Goal: Communication & Community: Ask a question

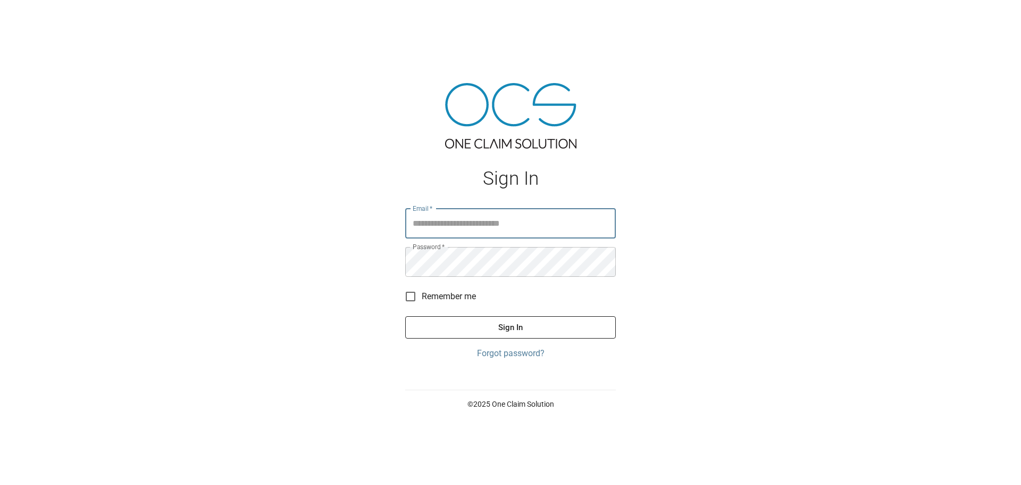
type input "**********"
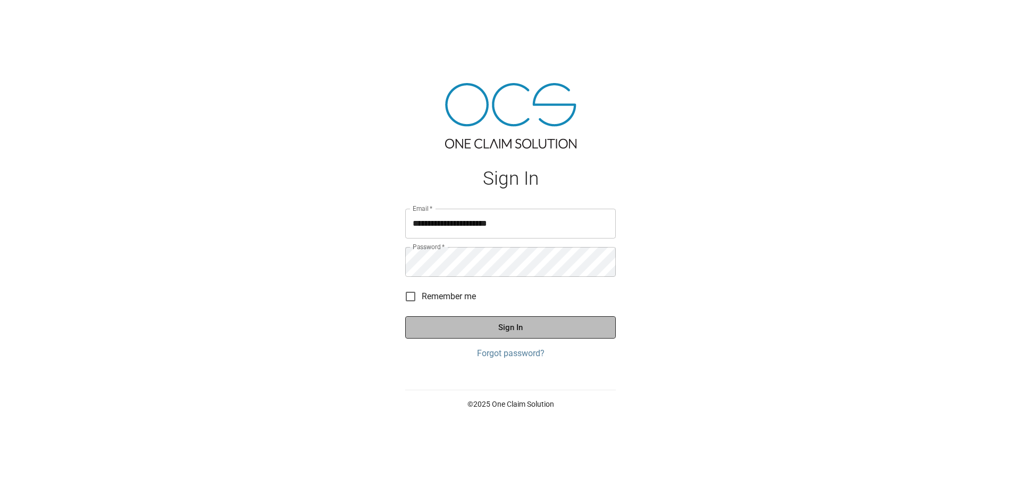
click at [475, 328] on button "Sign In" at bounding box center [510, 327] width 211 height 22
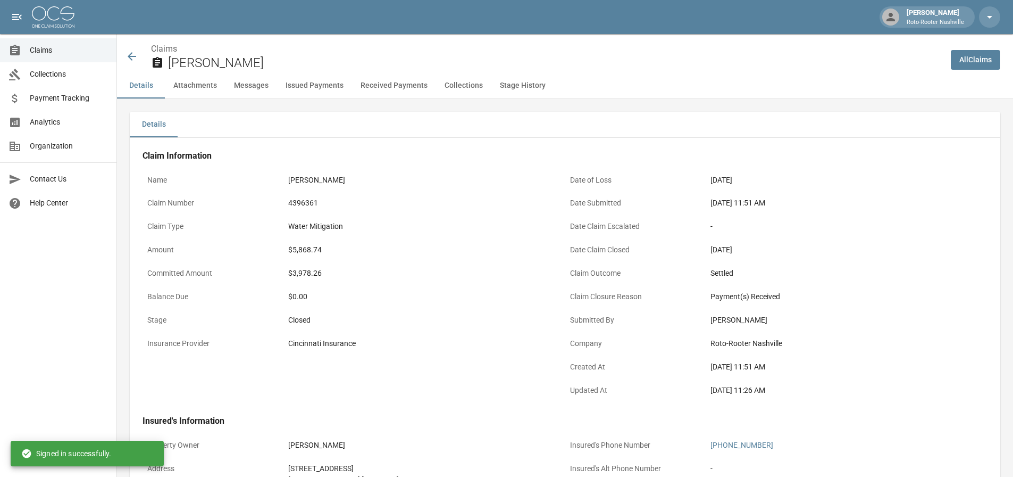
click at [50, 16] on img at bounding box center [53, 16] width 43 height 21
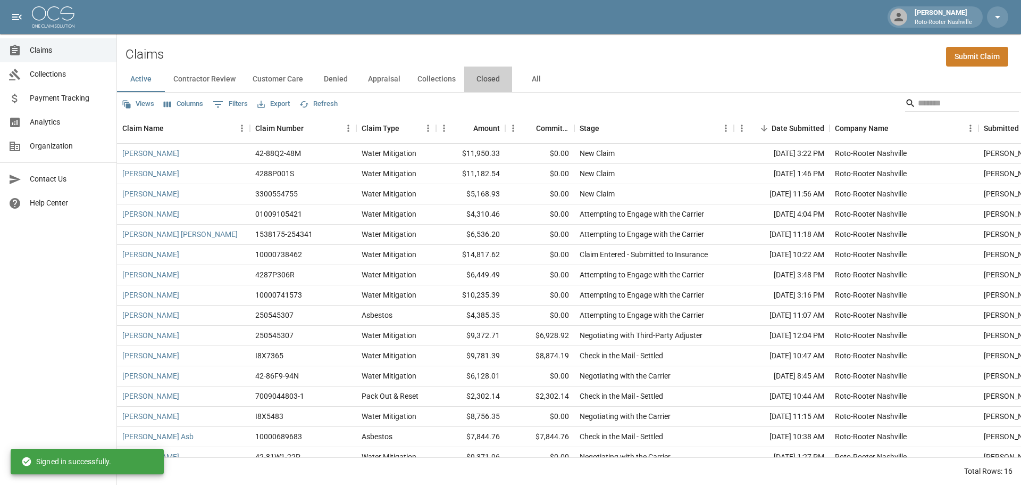
click at [480, 78] on button "Closed" at bounding box center [488, 79] width 48 height 26
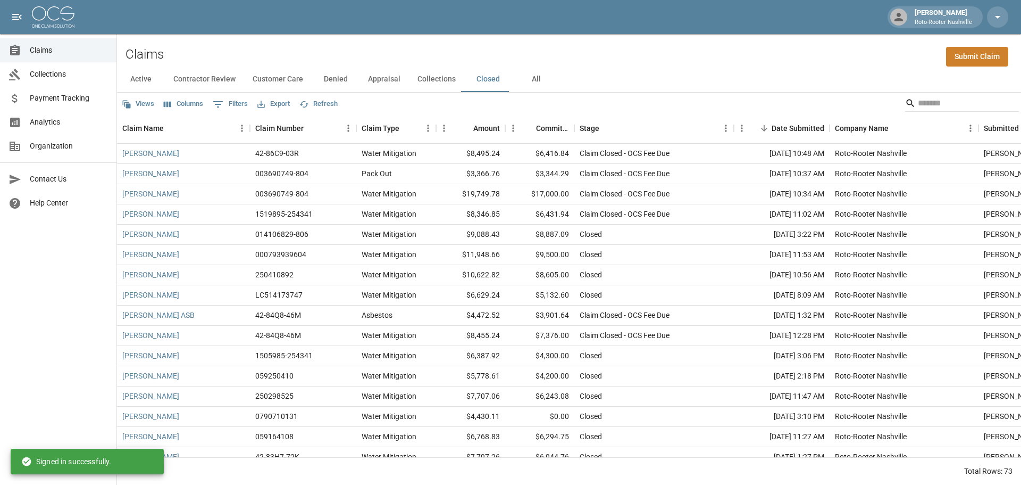
click at [532, 79] on button "All" at bounding box center [536, 79] width 48 height 26
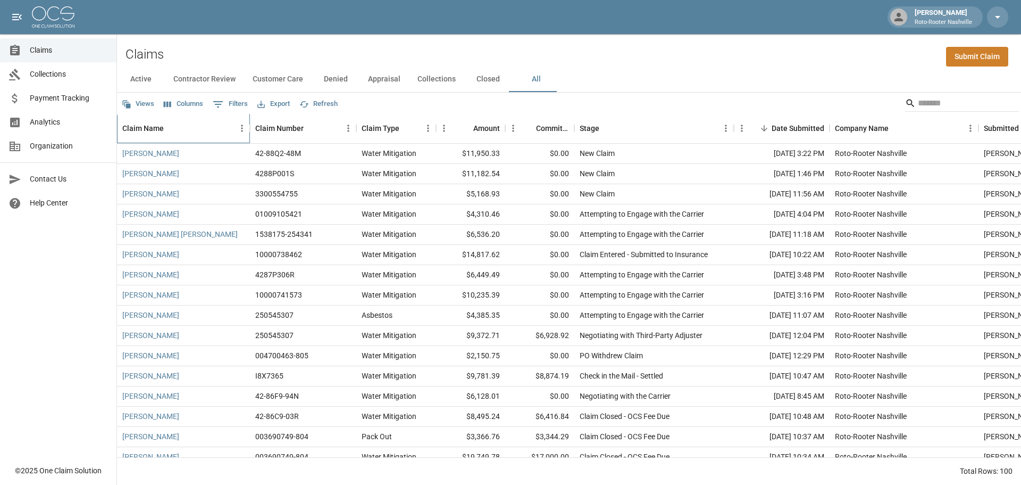
click at [154, 128] on div "Claim Name" at bounding box center [142, 128] width 41 height 30
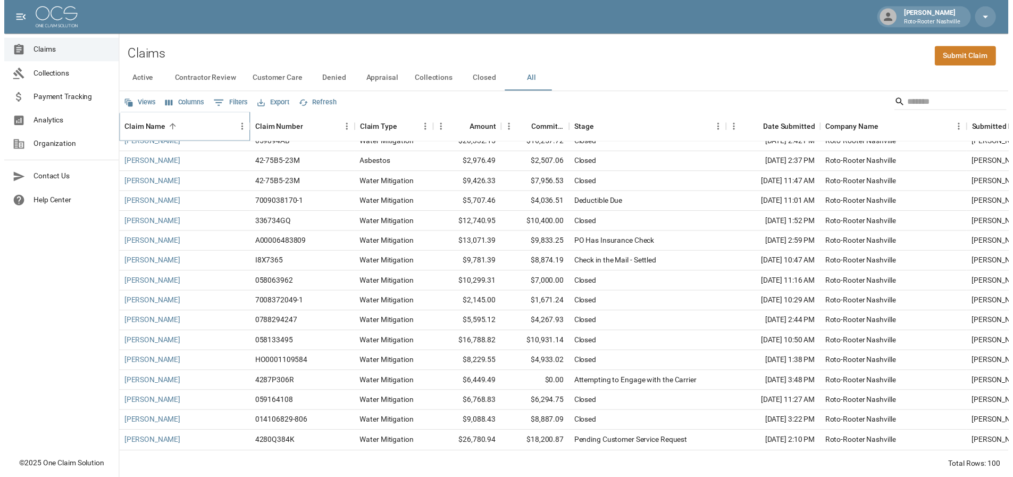
scroll to position [1716, 0]
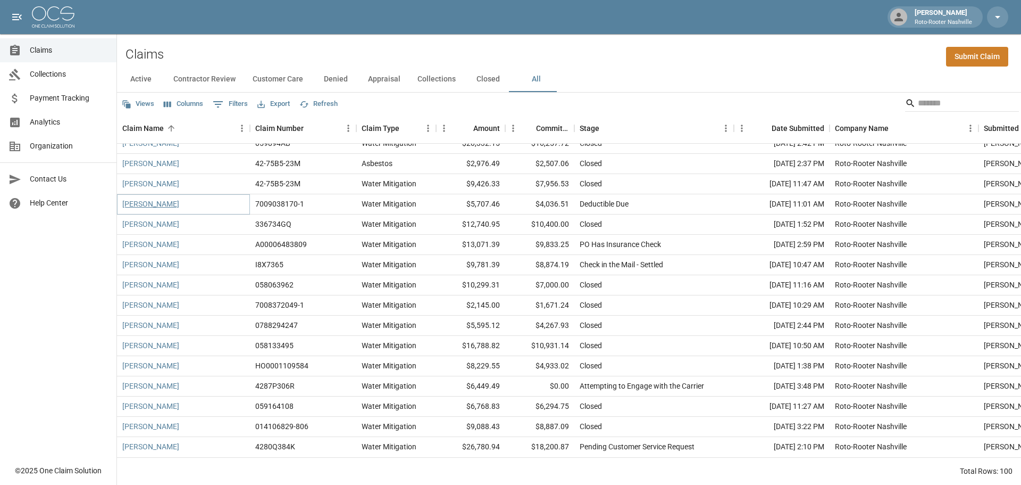
click at [159, 199] on link "[PERSON_NAME]" at bounding box center [150, 203] width 57 height 11
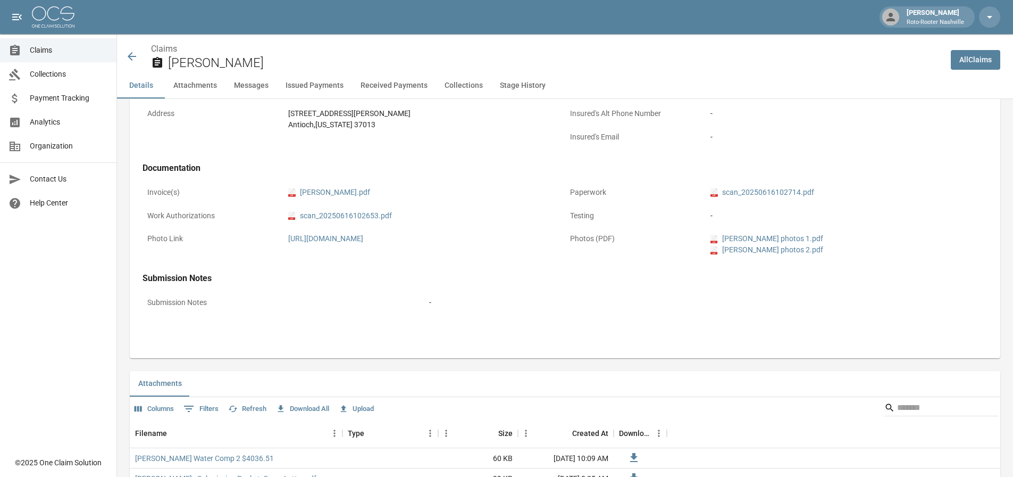
scroll to position [426, 0]
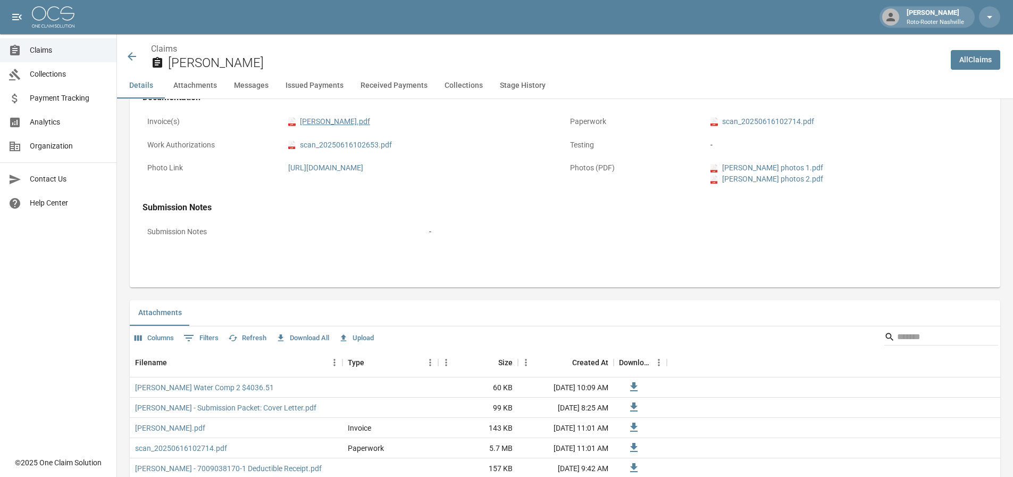
click at [326, 123] on link "pdf TANYA_BURNAM_FINAL_DRAFT_CAR.pdf" at bounding box center [329, 121] width 82 height 11
click at [756, 122] on link "pdf scan_20250616102714.pdf" at bounding box center [763, 121] width 104 height 11
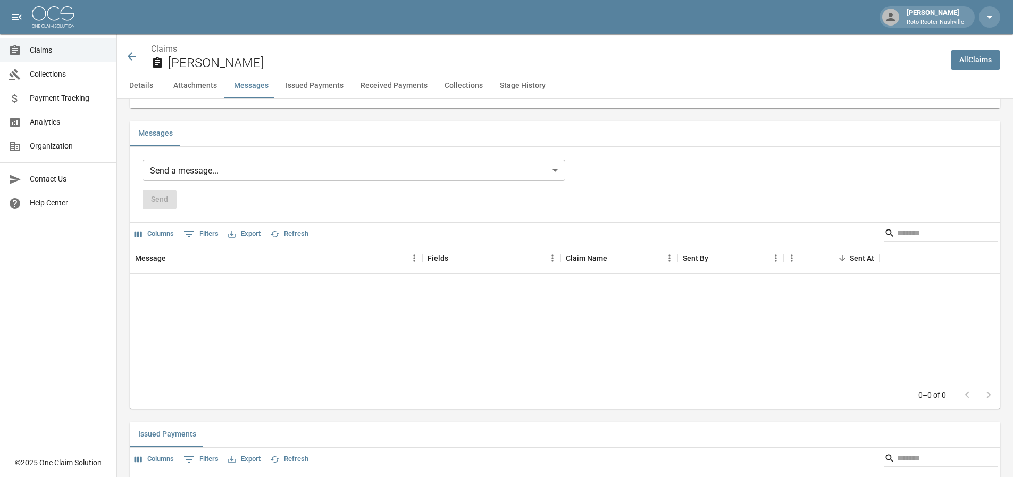
scroll to position [904, 0]
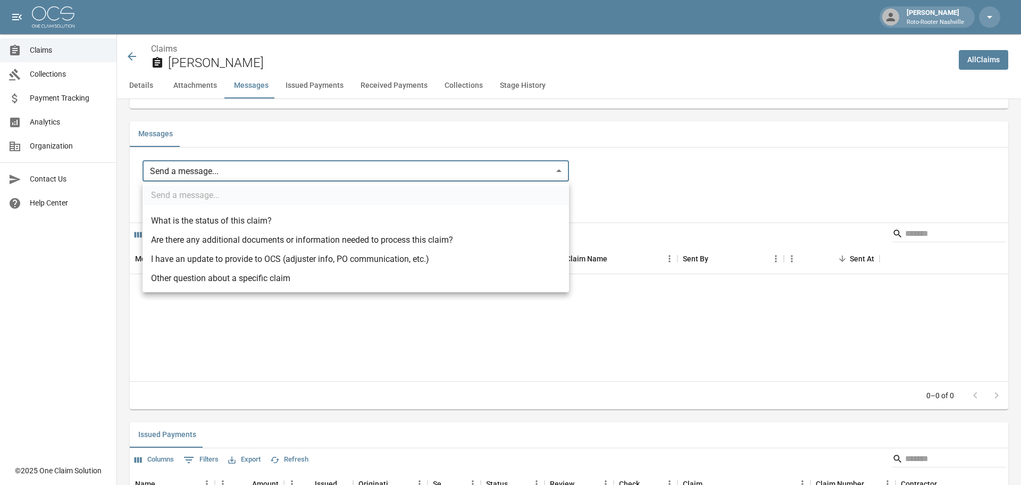
click at [188, 171] on body "[PERSON_NAME] Roto-Rooter Nashville Claims Collections Payment Tracking Analyti…" at bounding box center [510, 246] width 1021 height 2300
click at [207, 277] on li "Other question about a specific claim" at bounding box center [356, 278] width 427 height 19
type input "**********"
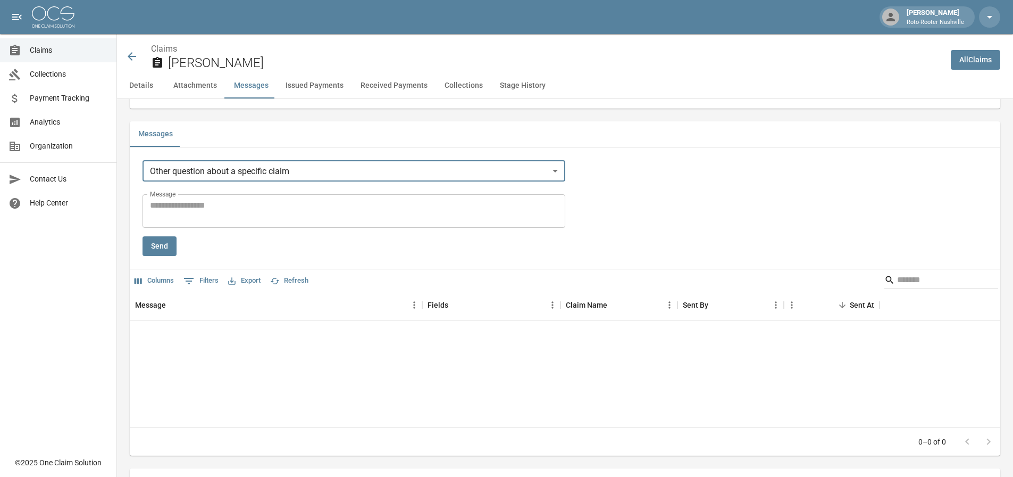
click at [189, 207] on textarea "Message" at bounding box center [354, 211] width 408 height 24
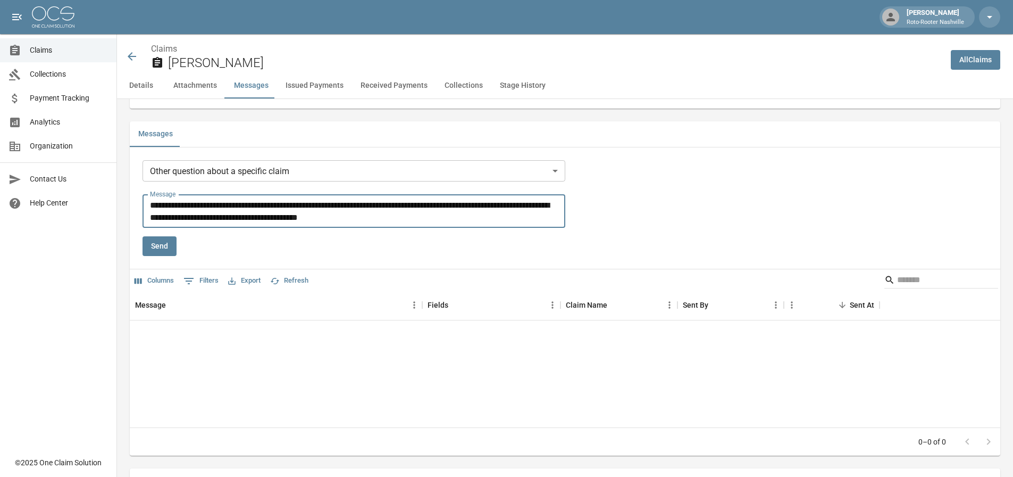
type textarea "**********"
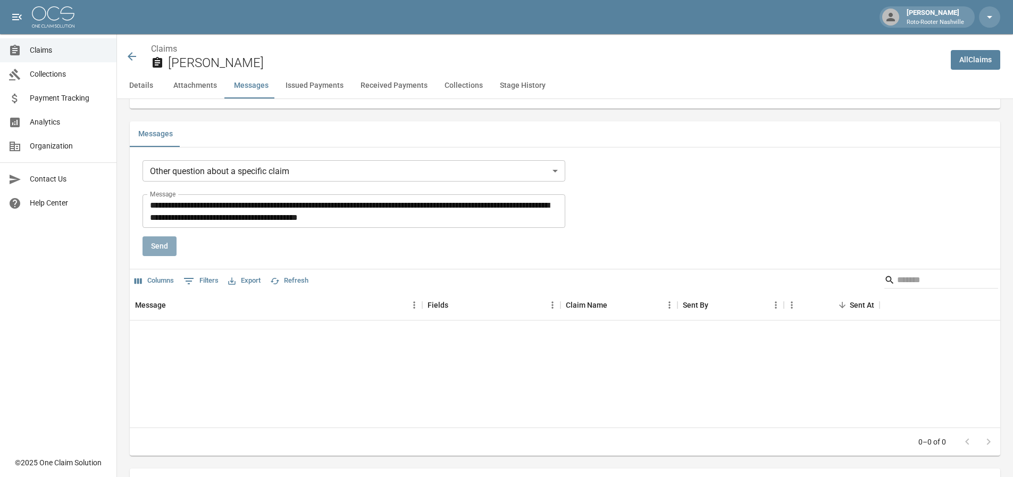
click at [156, 249] on button "Send" at bounding box center [160, 246] width 34 height 20
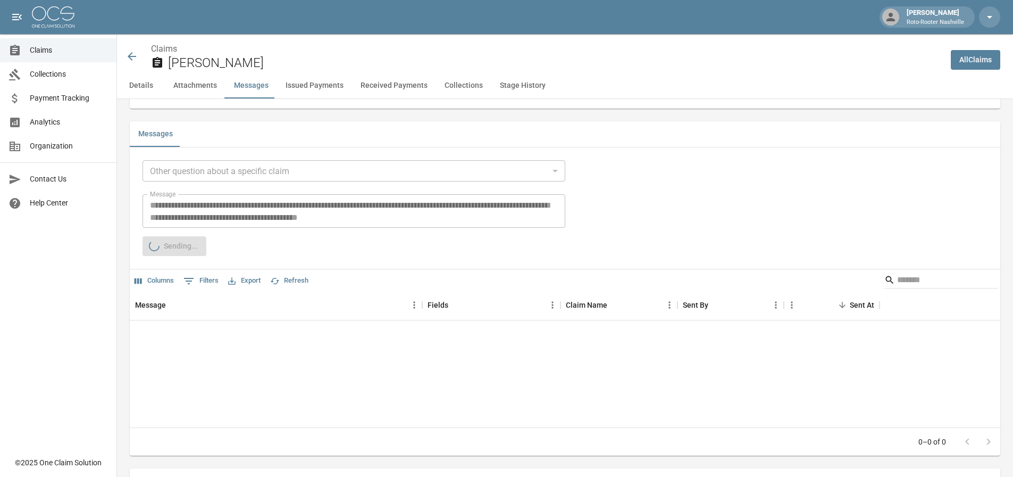
click at [63, 10] on img at bounding box center [53, 16] width 43 height 21
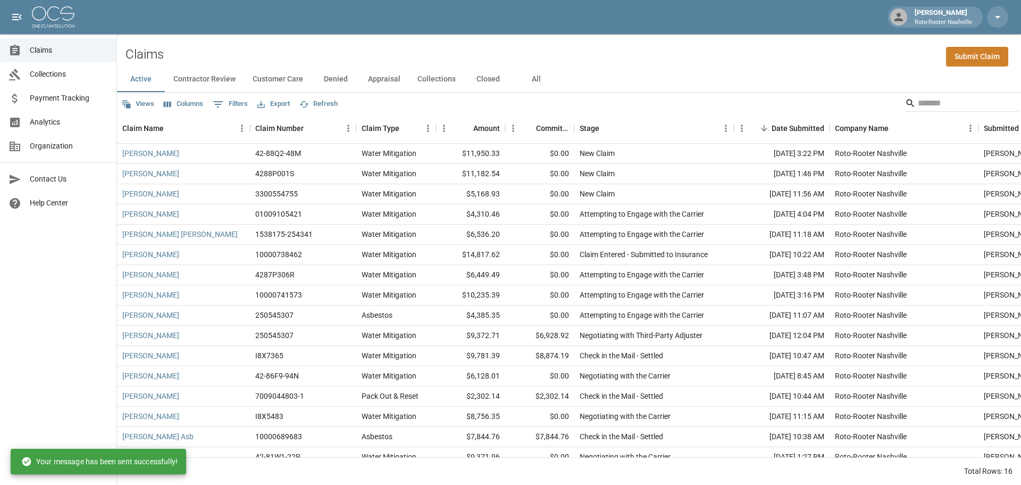
click at [533, 76] on button "All" at bounding box center [536, 79] width 48 height 26
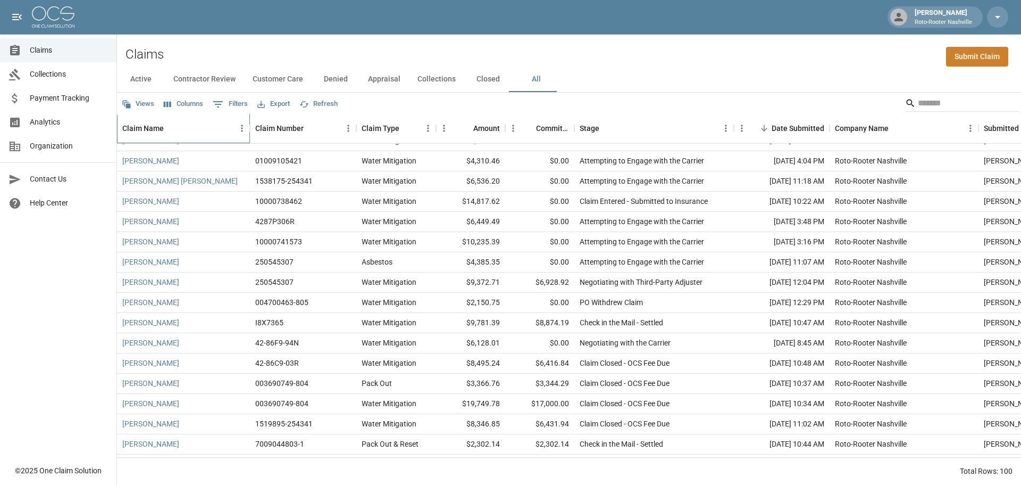
click at [146, 125] on div "Claim Name" at bounding box center [142, 128] width 41 height 30
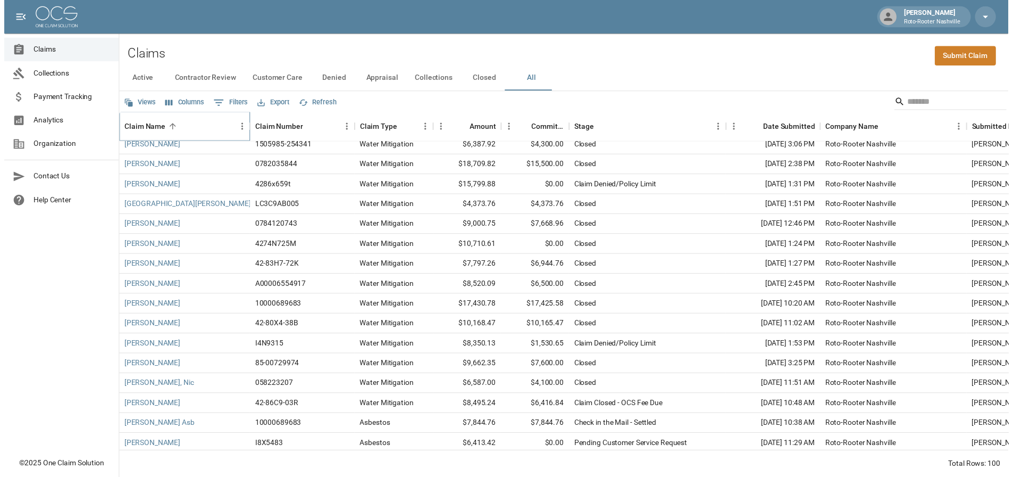
scroll to position [1211, 0]
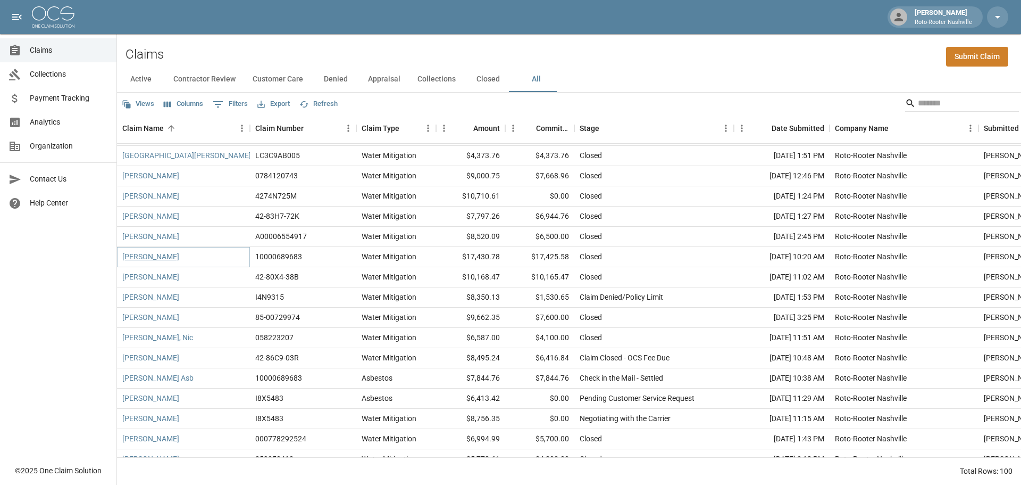
click at [149, 260] on link "[PERSON_NAME]" at bounding box center [150, 256] width 57 height 11
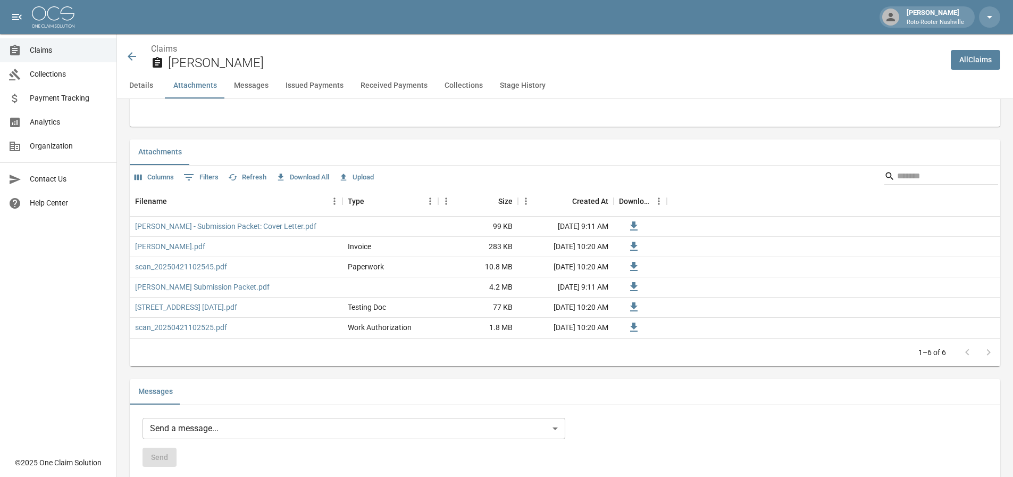
scroll to position [585, 0]
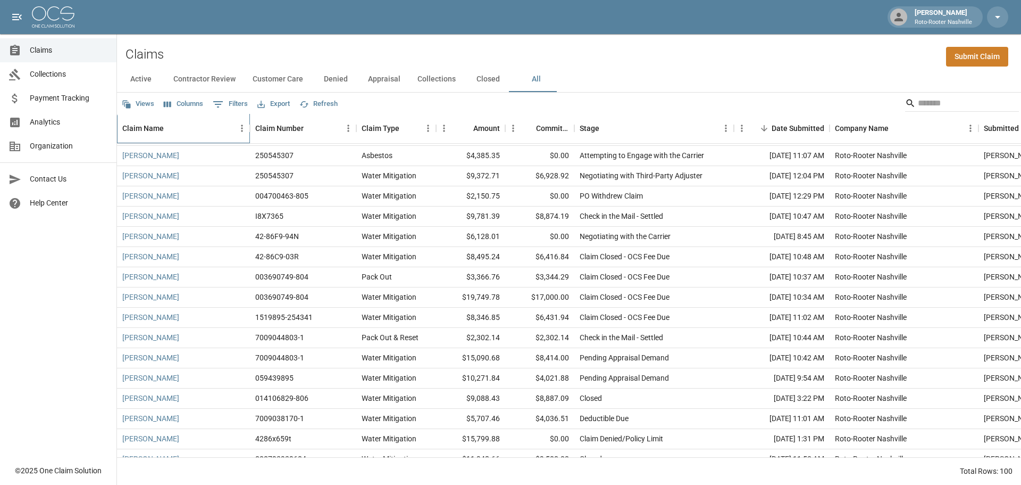
click at [149, 130] on div "Claim Name" at bounding box center [142, 128] width 41 height 30
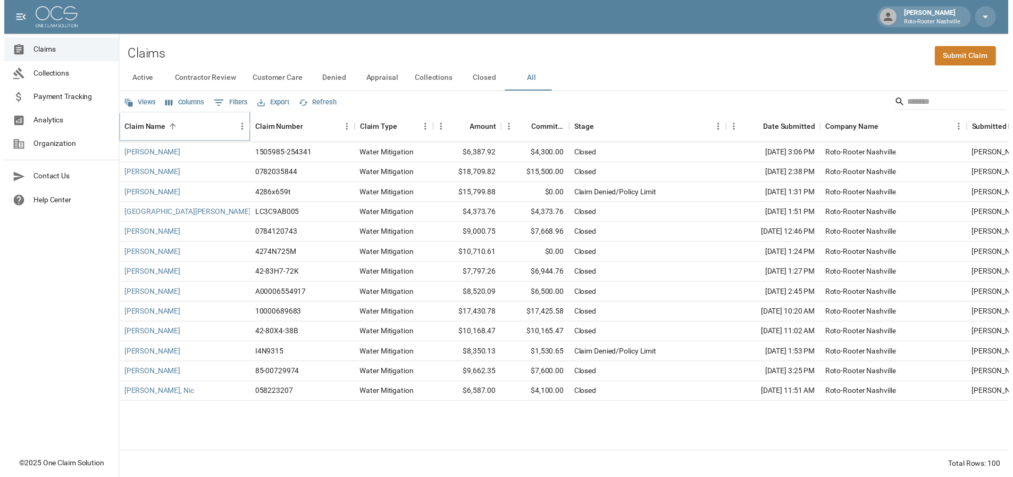
scroll to position [1196, 0]
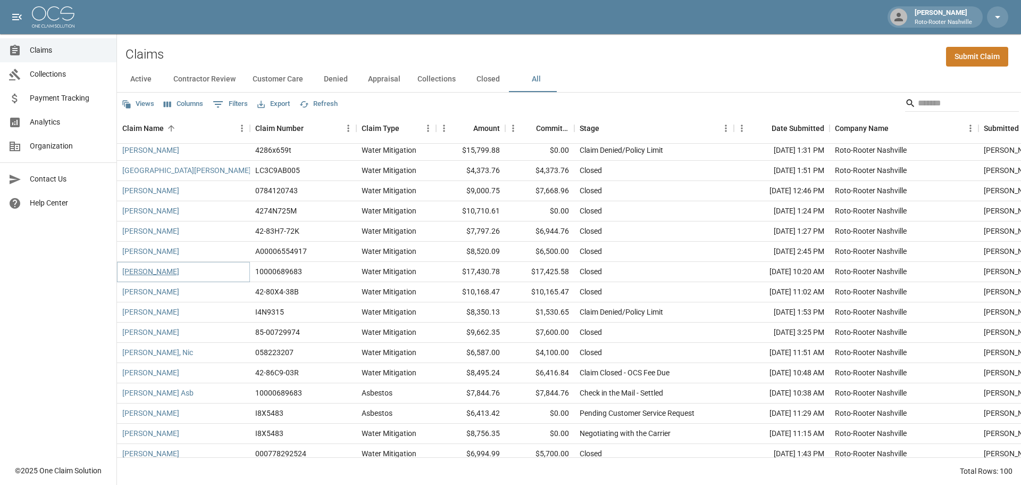
click at [171, 272] on link "[PERSON_NAME]" at bounding box center [150, 271] width 57 height 11
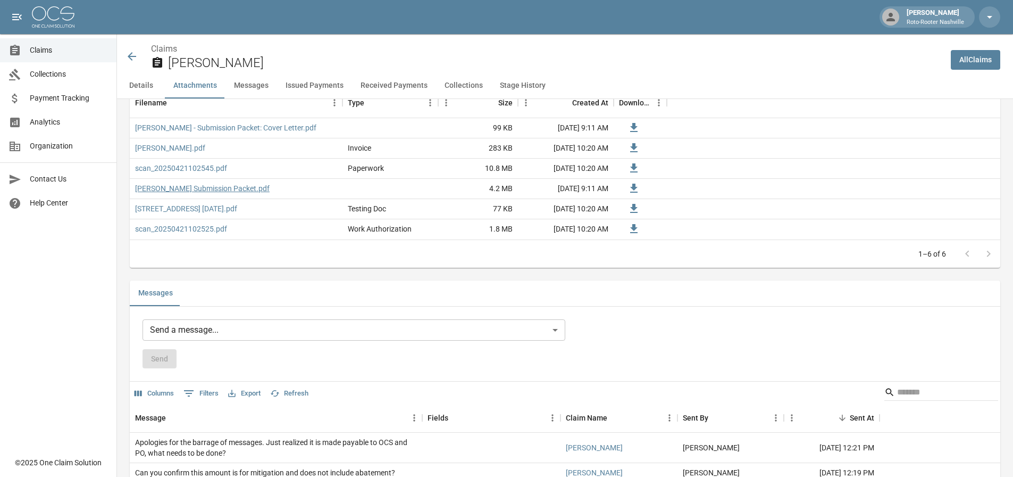
scroll to position [798, 0]
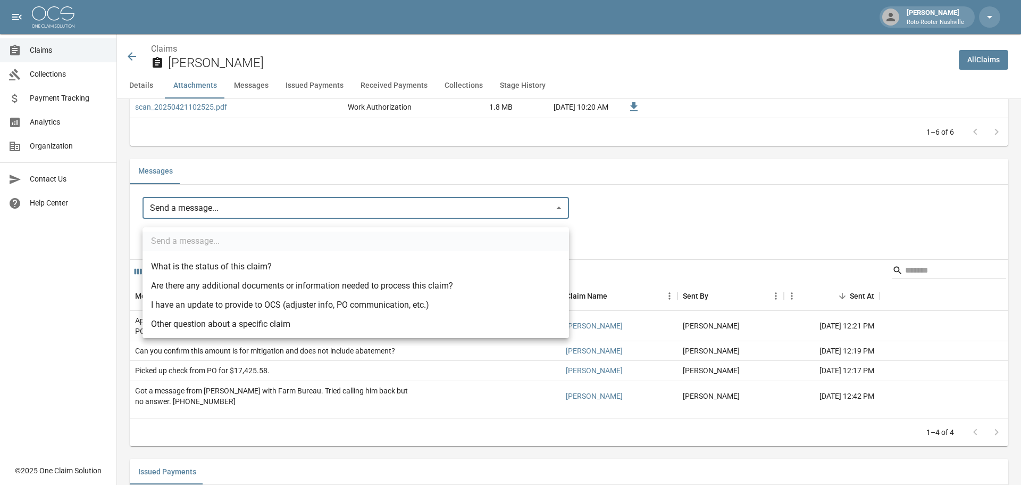
click at [223, 220] on body "[PERSON_NAME] Roto-Rooter Nashville Claims Collections Payment Tracking Analyti…" at bounding box center [510, 373] width 1021 height 2342
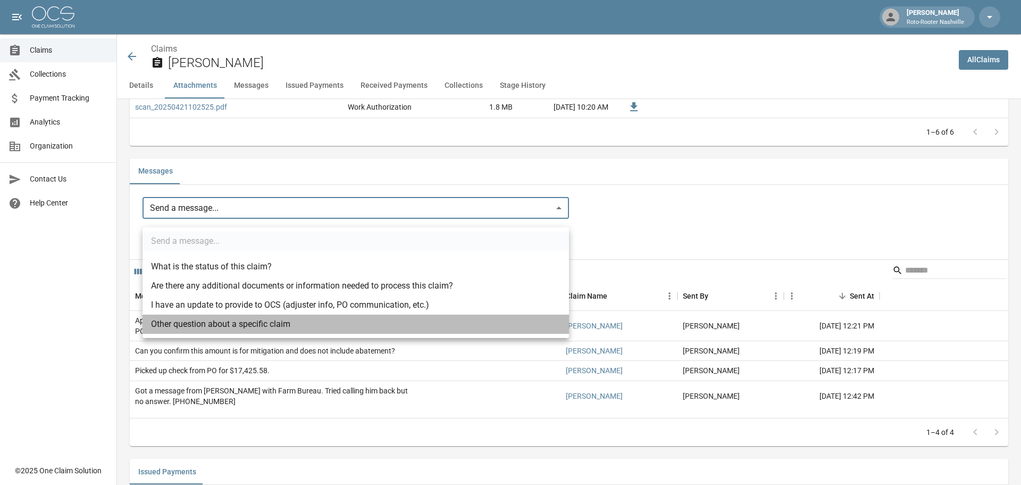
click at [220, 317] on li "Other question about a specific claim" at bounding box center [356, 323] width 427 height 19
type input "**********"
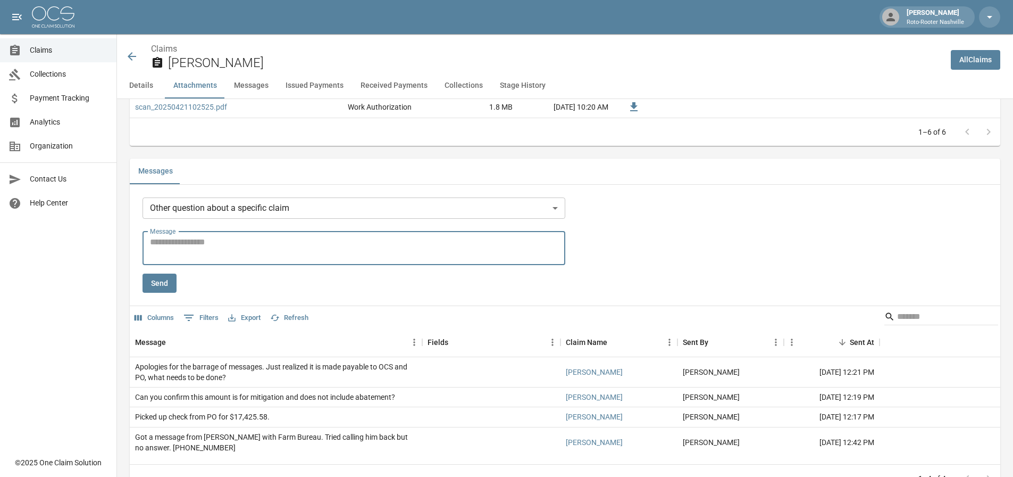
click at [198, 249] on textarea "Message" at bounding box center [354, 248] width 408 height 24
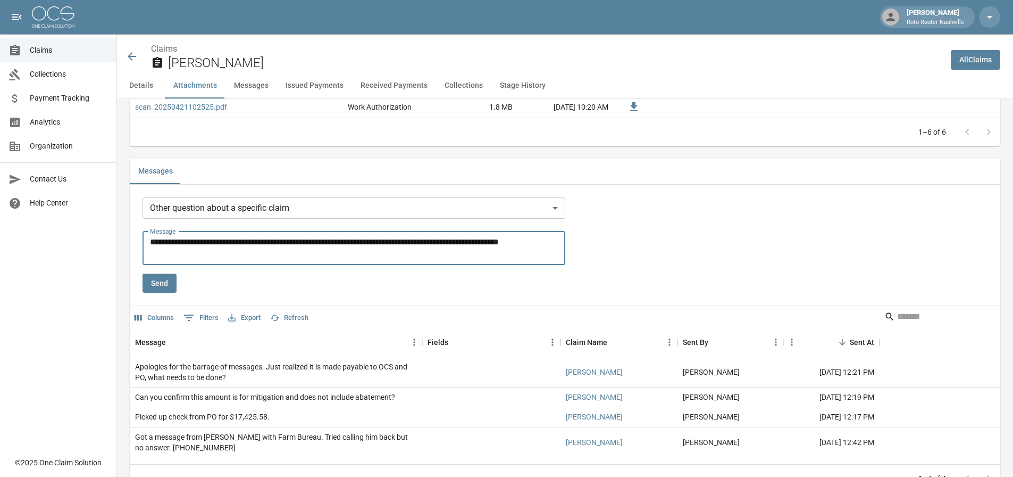
type textarea "**********"
click at [153, 289] on button "Send" at bounding box center [160, 283] width 34 height 20
